Goal: Information Seeking & Learning: Learn about a topic

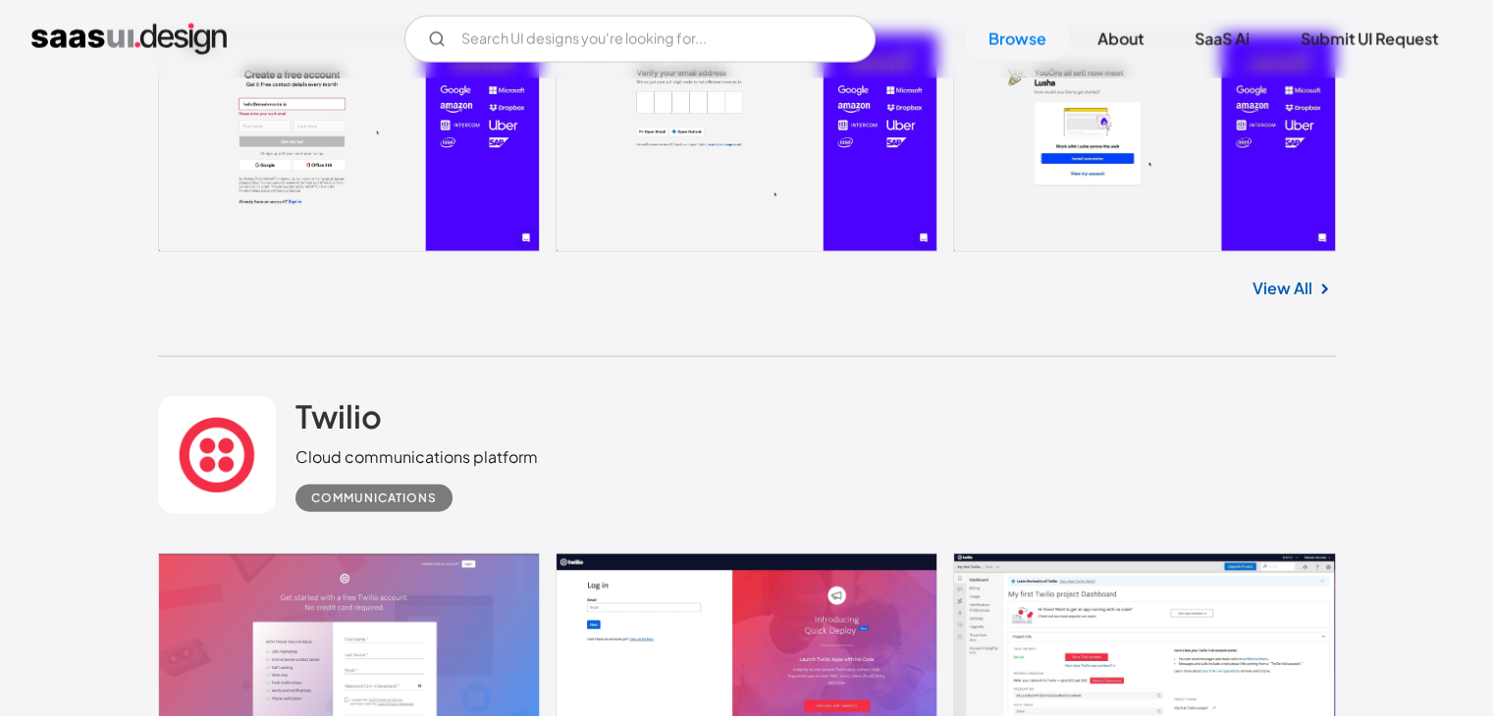
scroll to position [4613, 0]
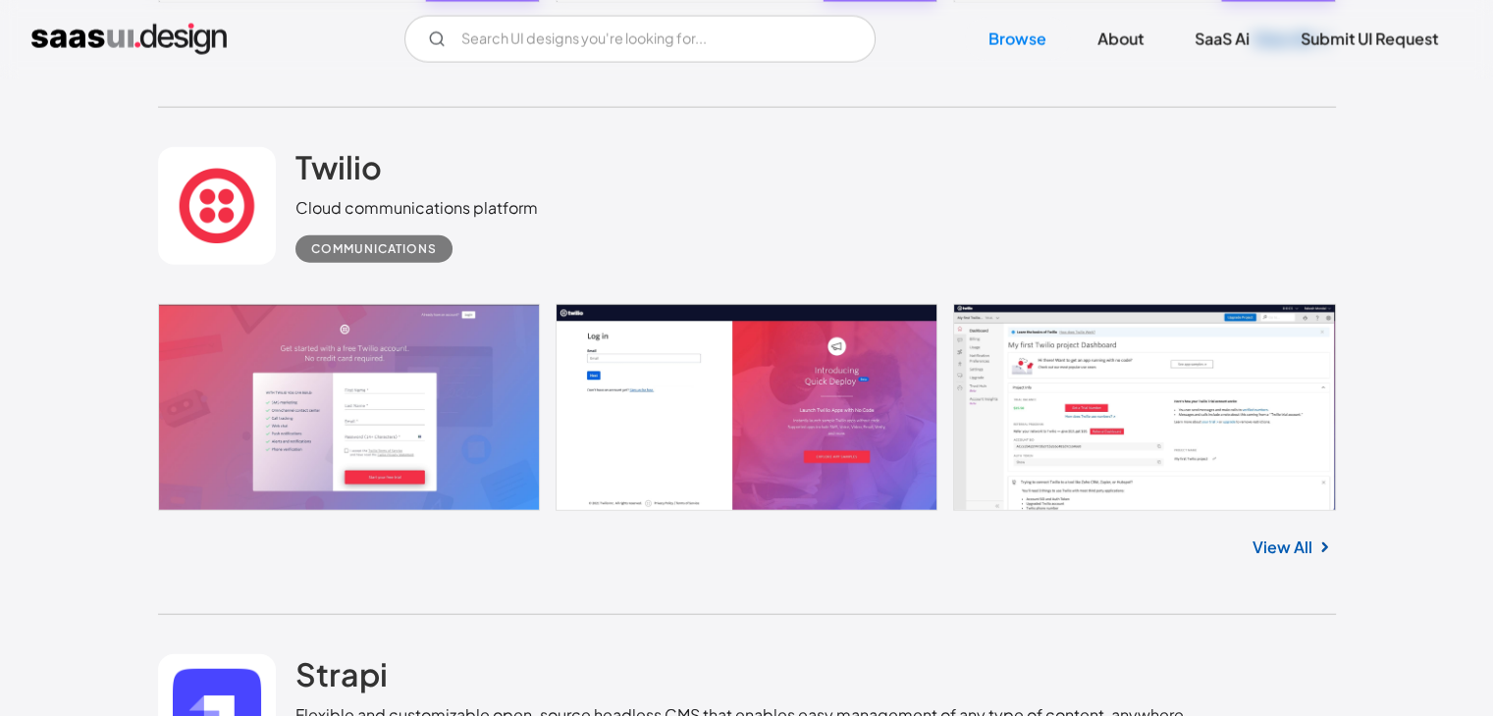
click at [338, 434] on link at bounding box center [747, 407] width 1178 height 207
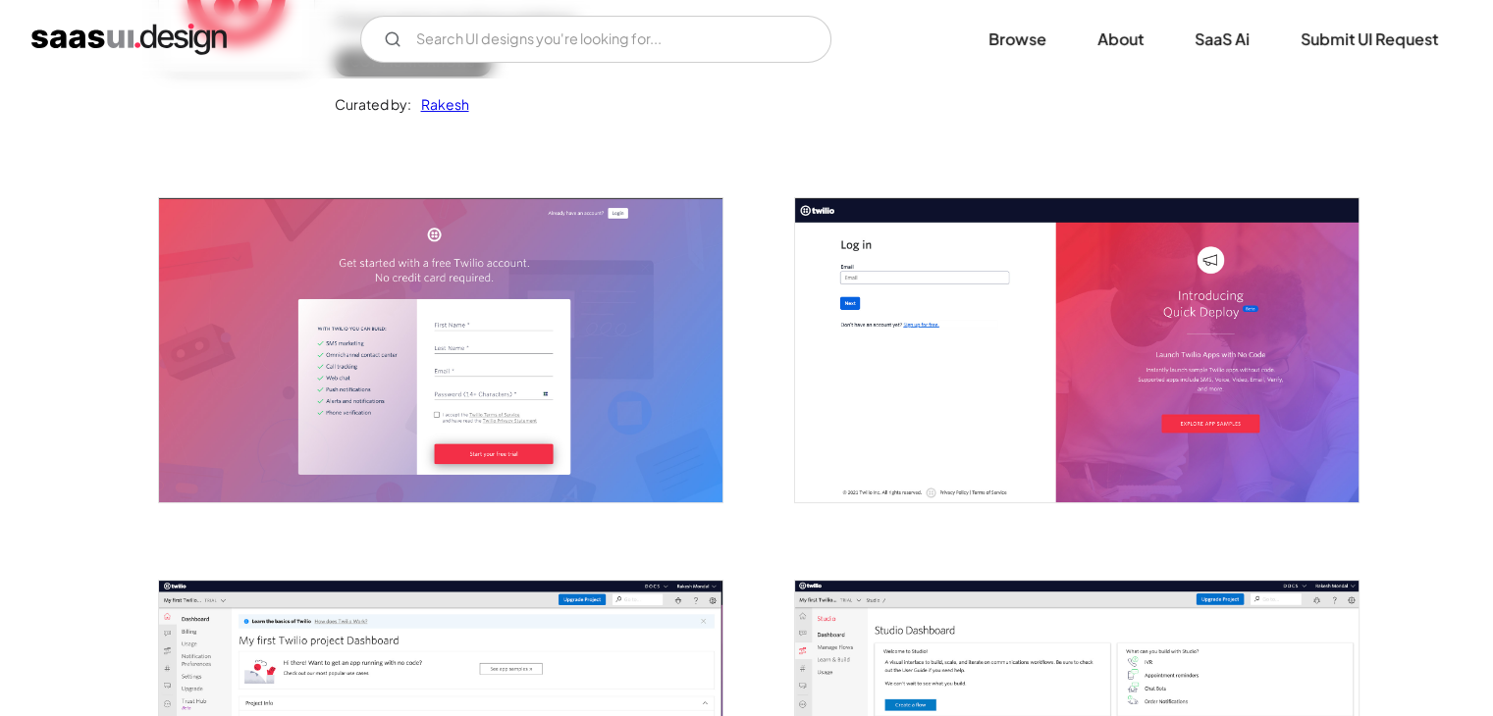
scroll to position [294, 0]
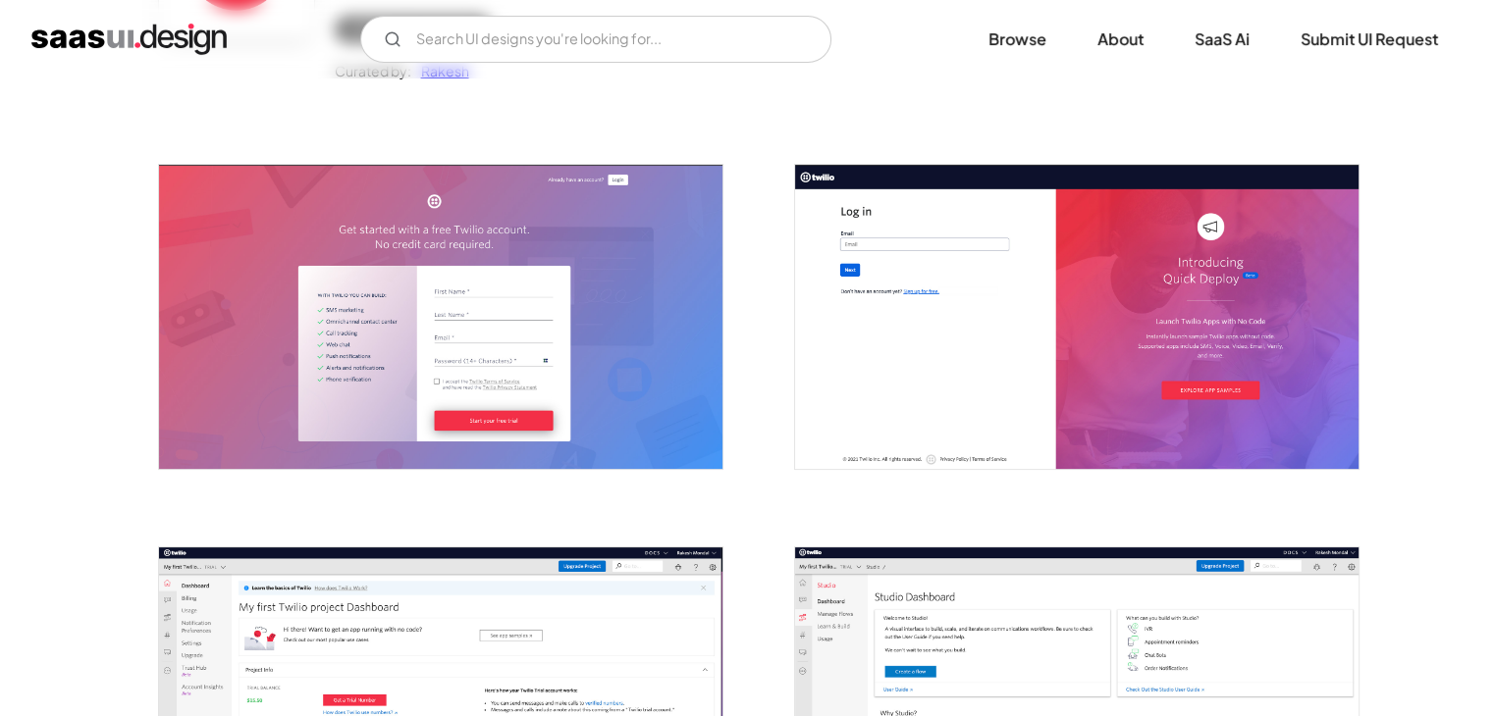
click at [416, 354] on img "open lightbox" at bounding box center [440, 316] width 563 height 303
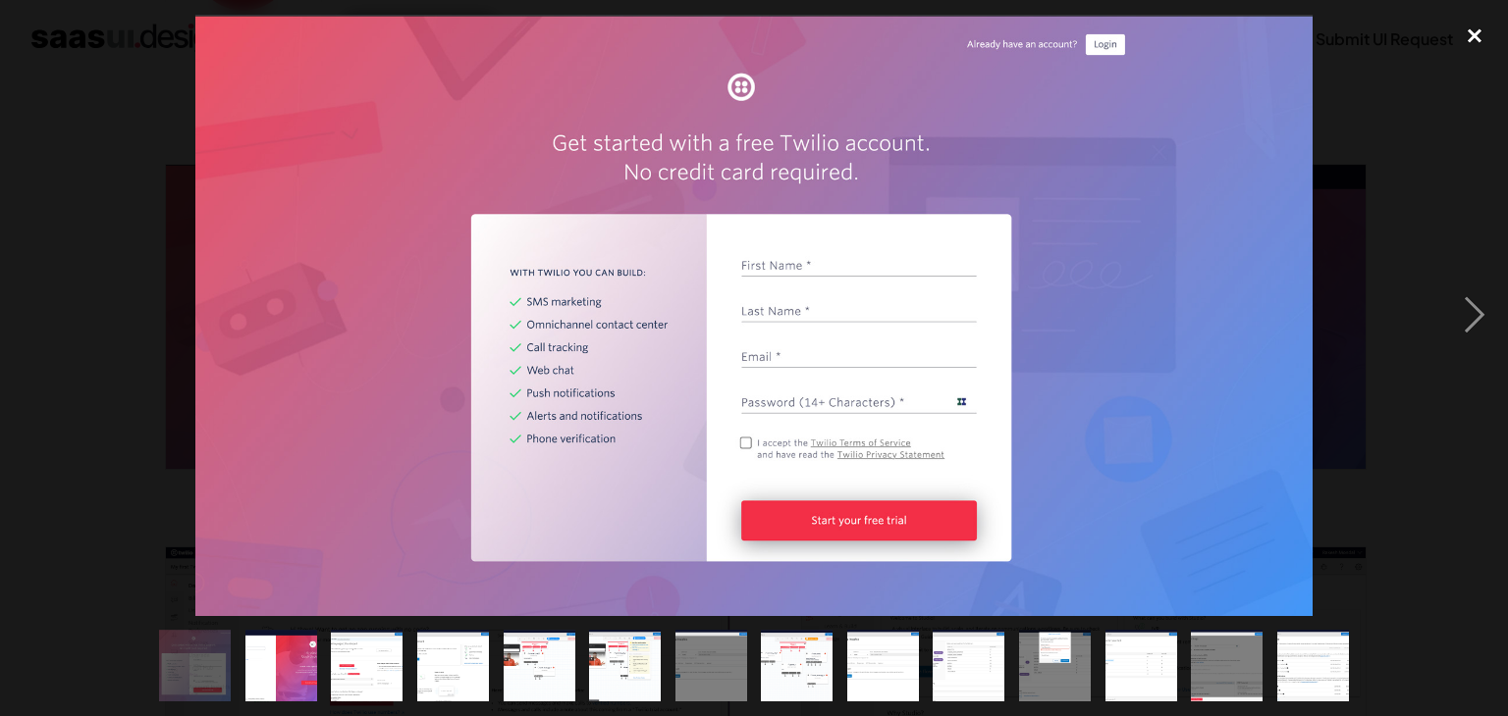
click at [1487, 36] on div "close lightbox" at bounding box center [1474, 36] width 67 height 43
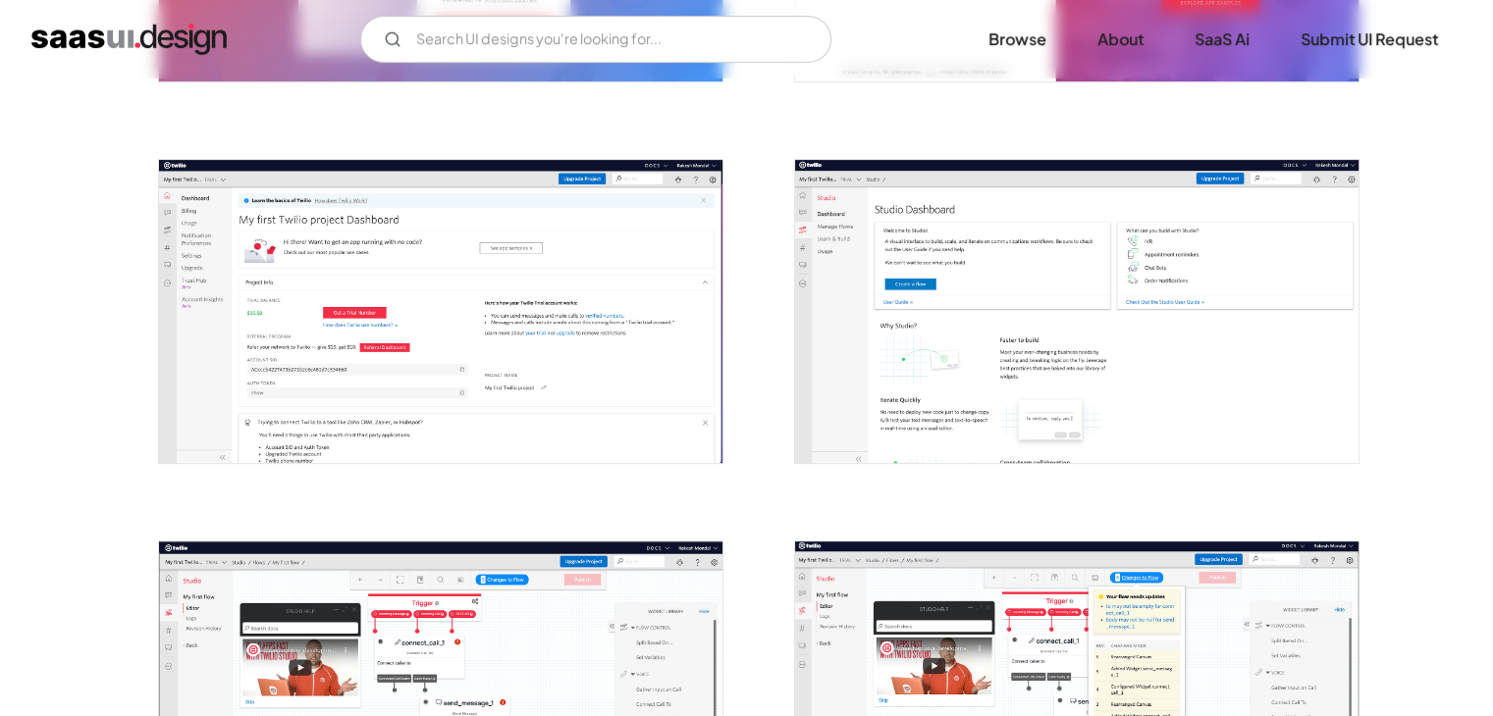
scroll to position [687, 0]
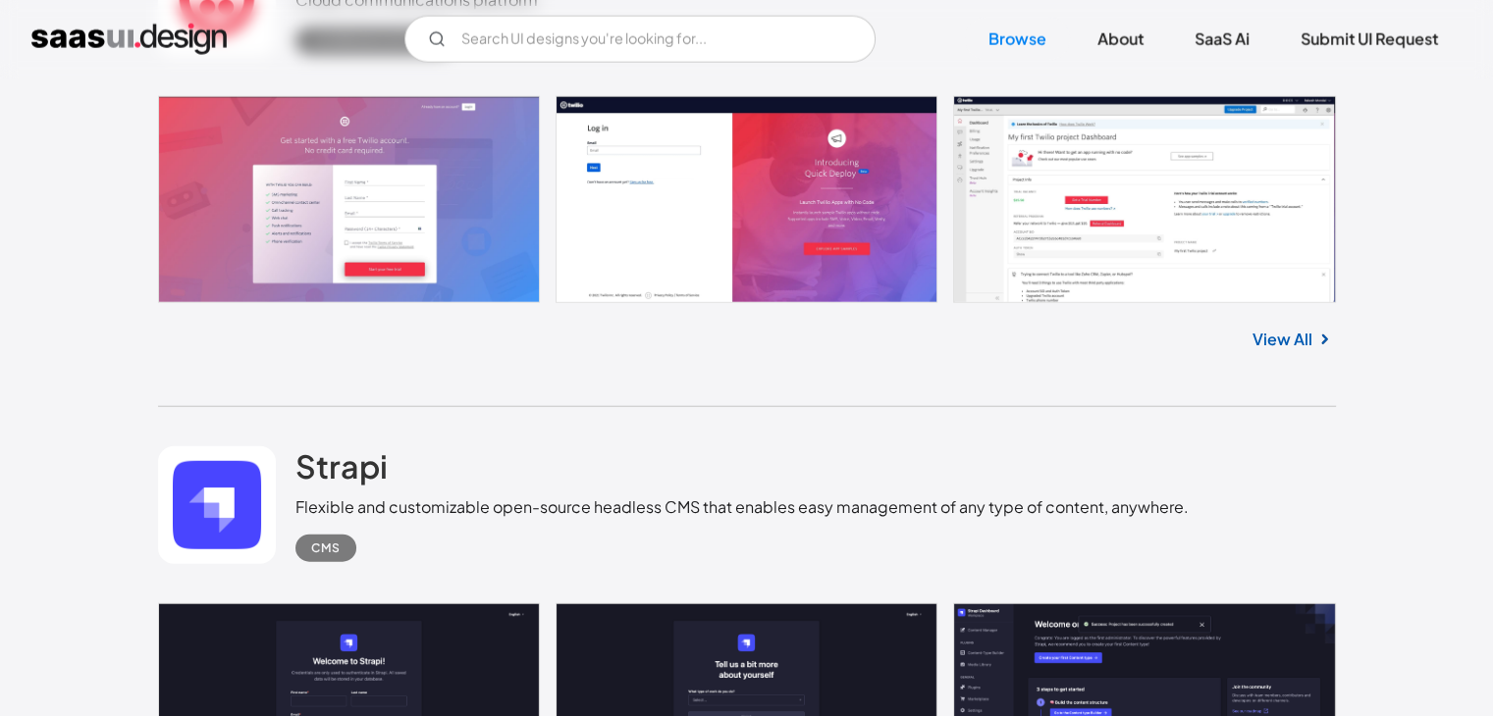
scroll to position [4821, 0]
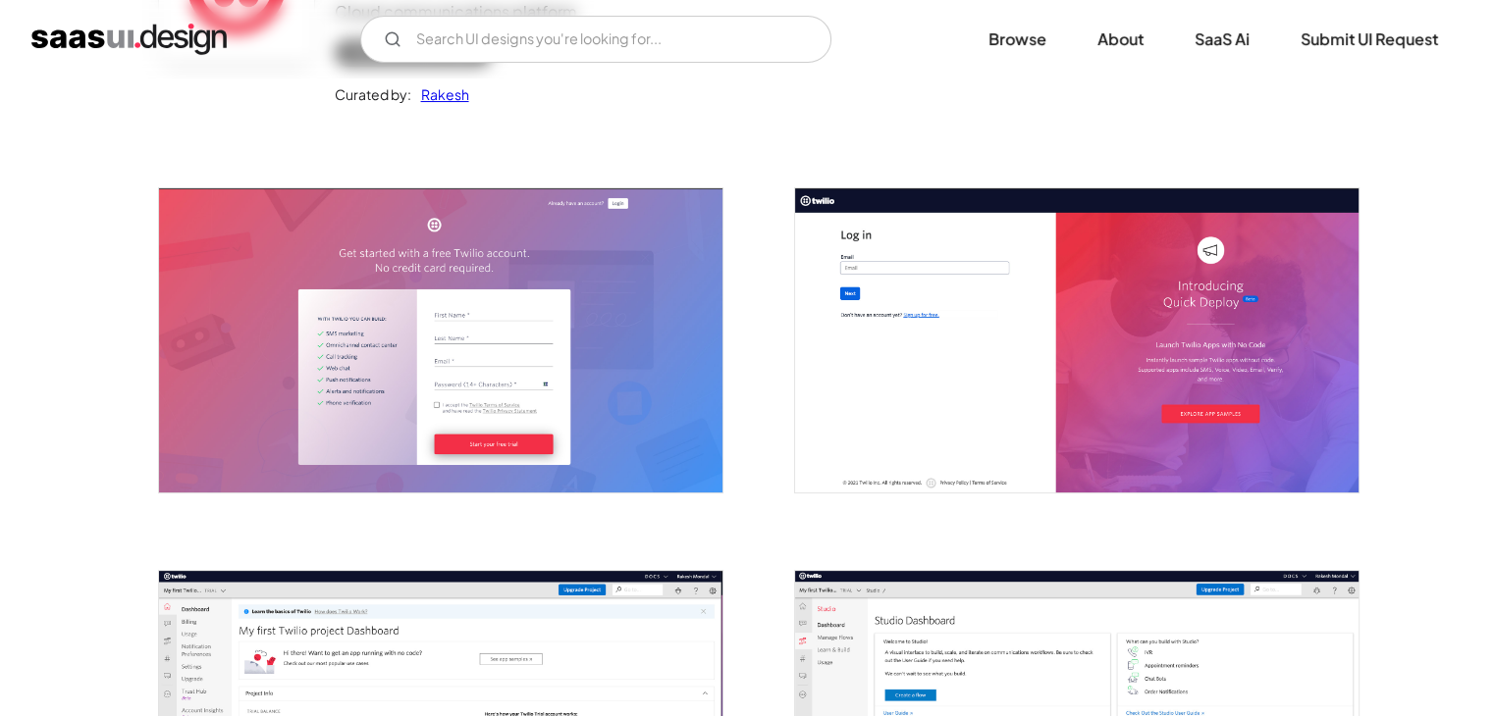
scroll to position [294, 0]
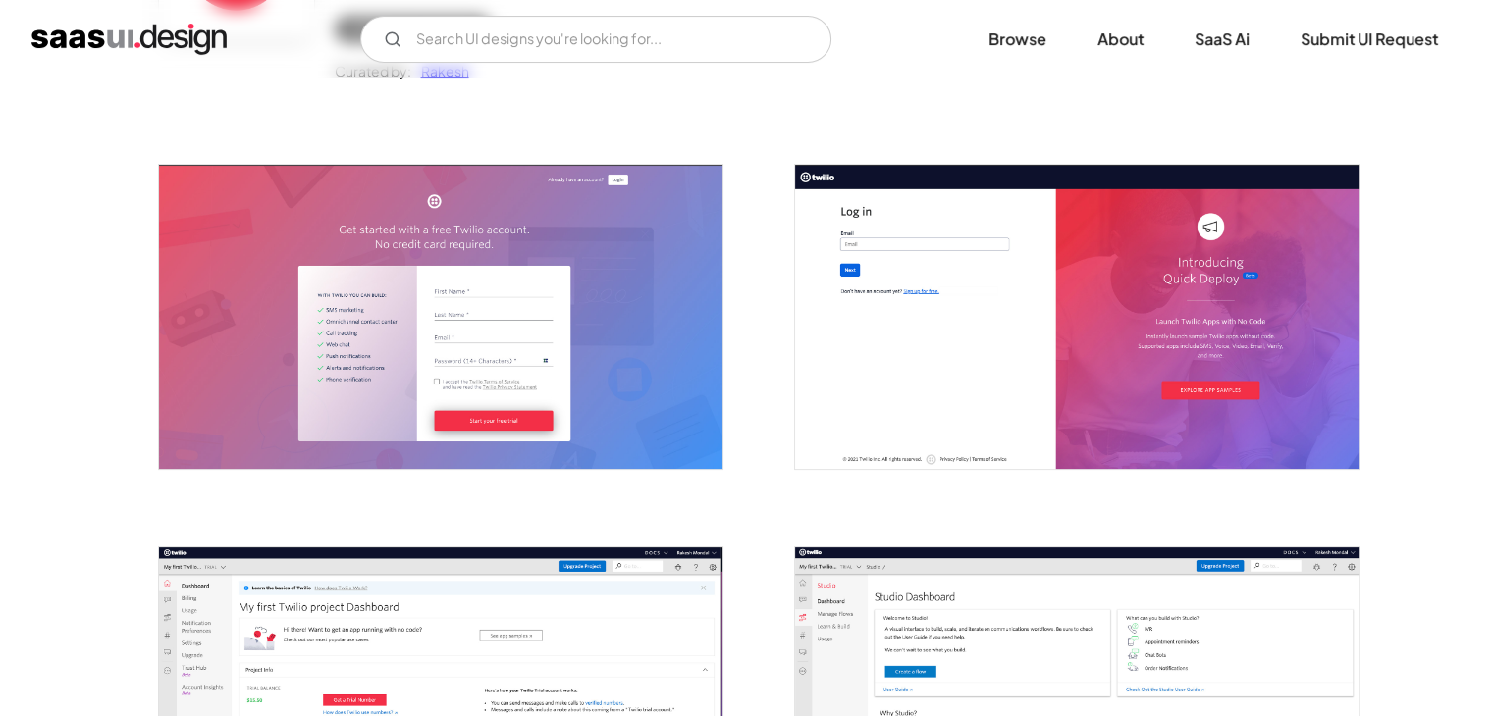
click at [503, 407] on img "open lightbox" at bounding box center [440, 316] width 563 height 303
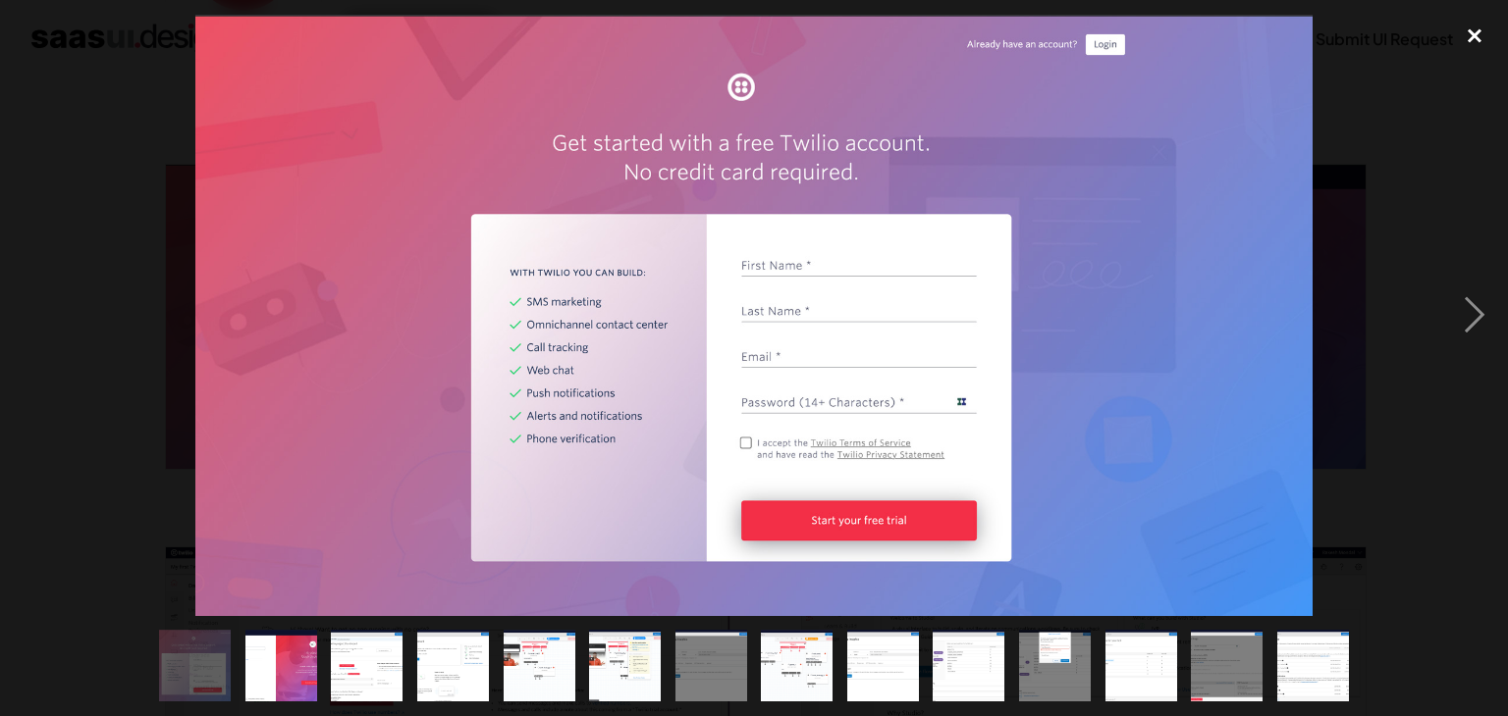
click at [1467, 33] on div "close lightbox" at bounding box center [1474, 36] width 67 height 43
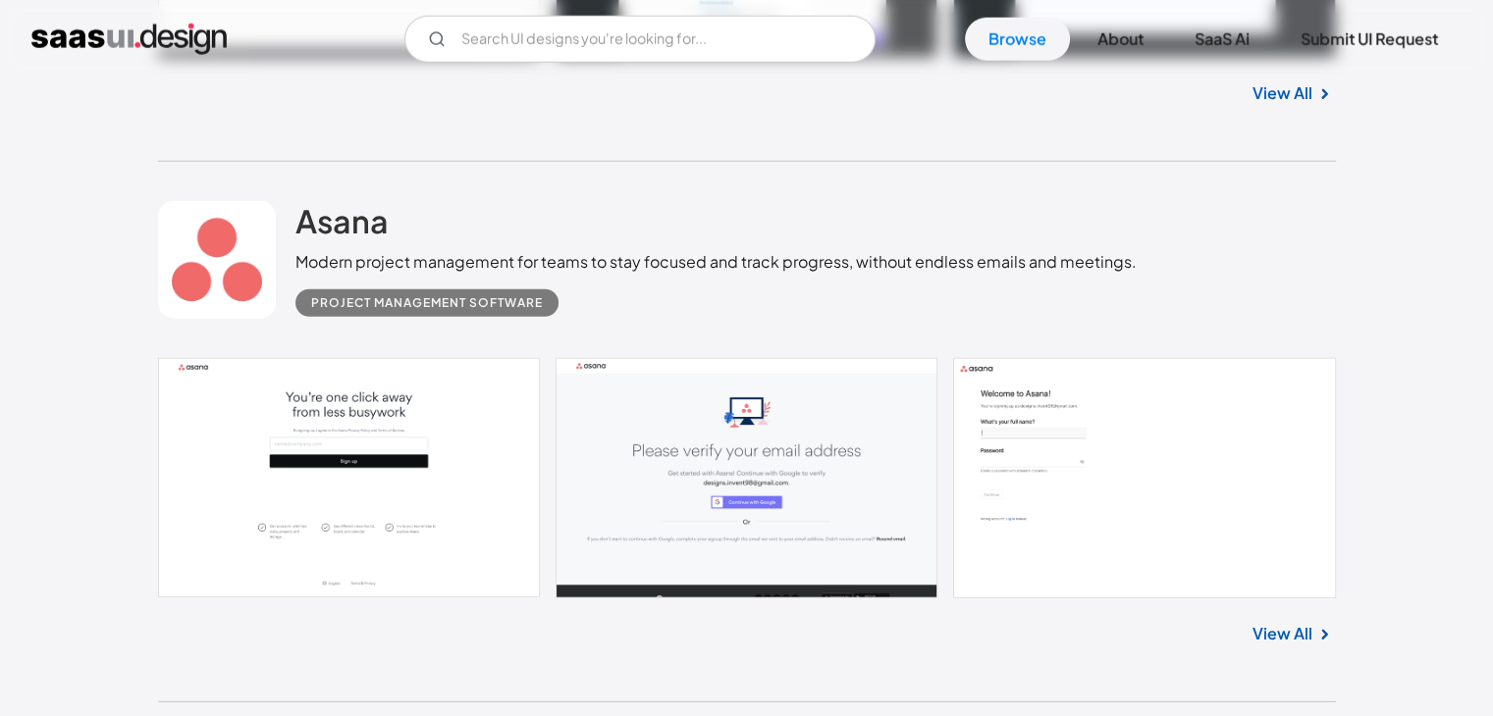
scroll to position [13238, 0]
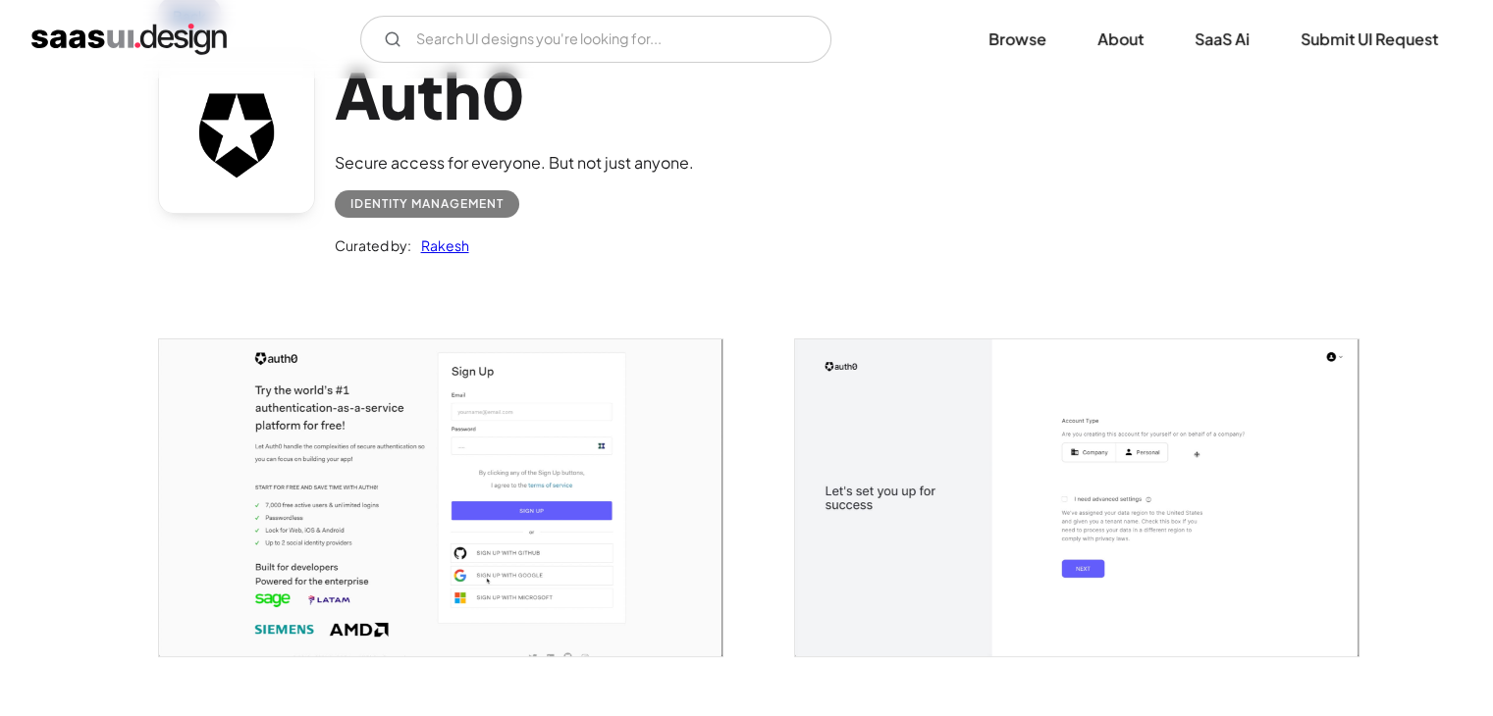
scroll to position [294, 0]
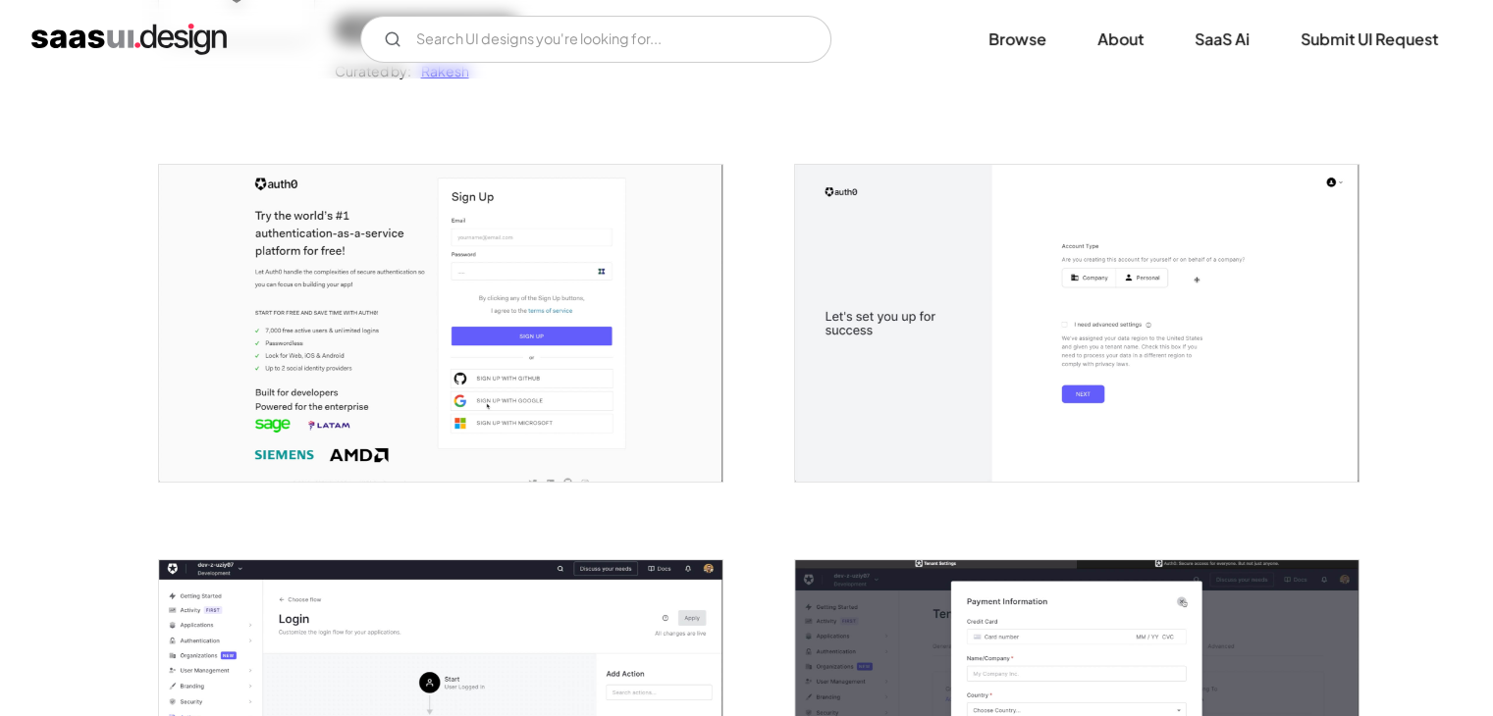
click at [569, 330] on img "open lightbox" at bounding box center [440, 323] width 563 height 317
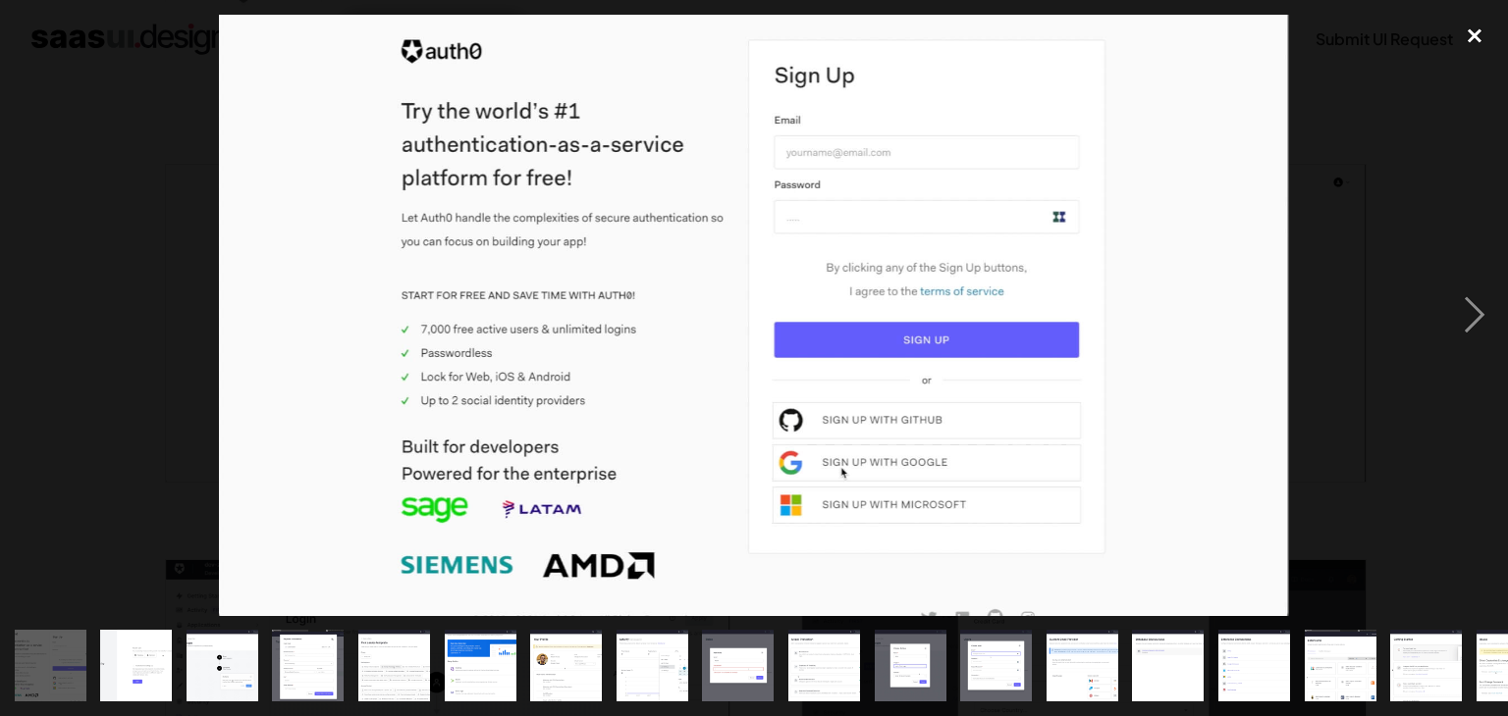
click at [1487, 24] on div "close lightbox" at bounding box center [1474, 36] width 67 height 43
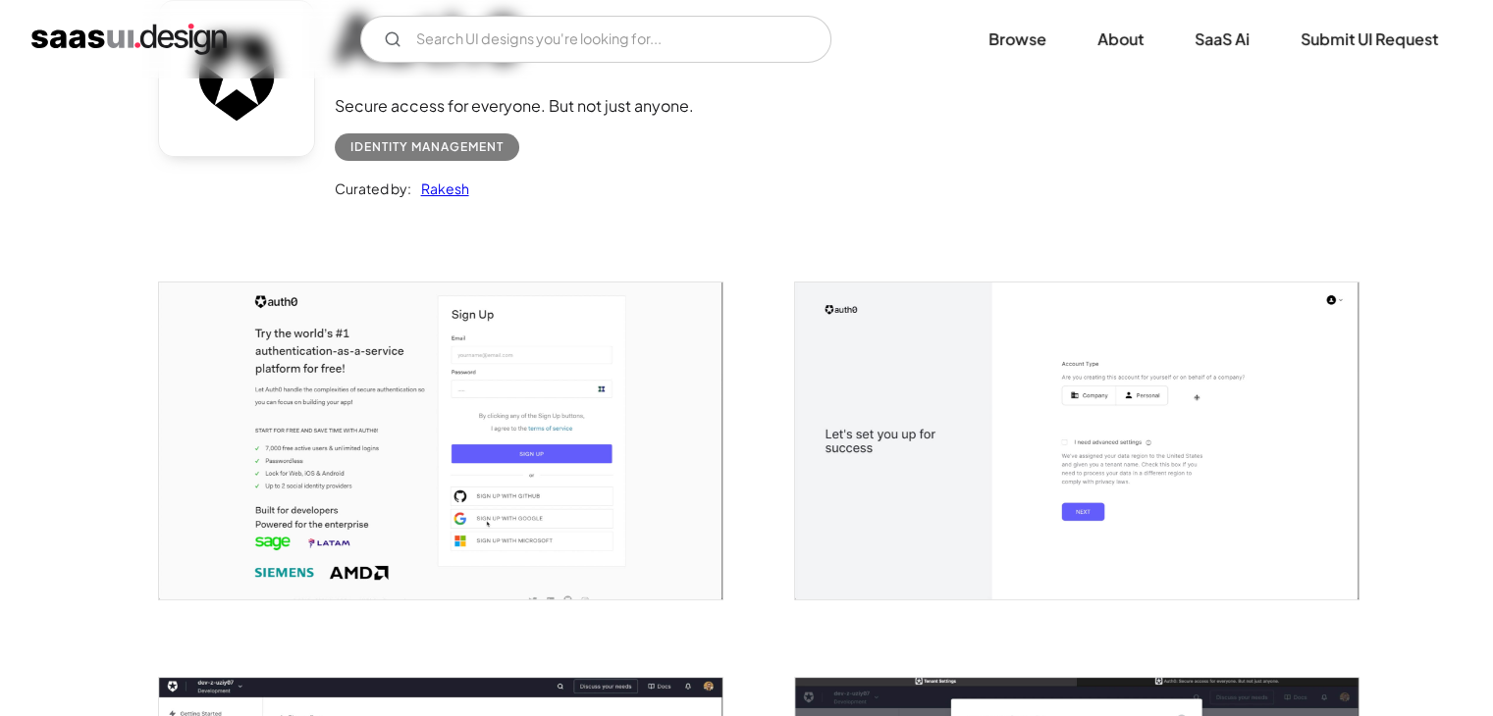
scroll to position [22, 0]
